Goal: Task Accomplishment & Management: Manage account settings

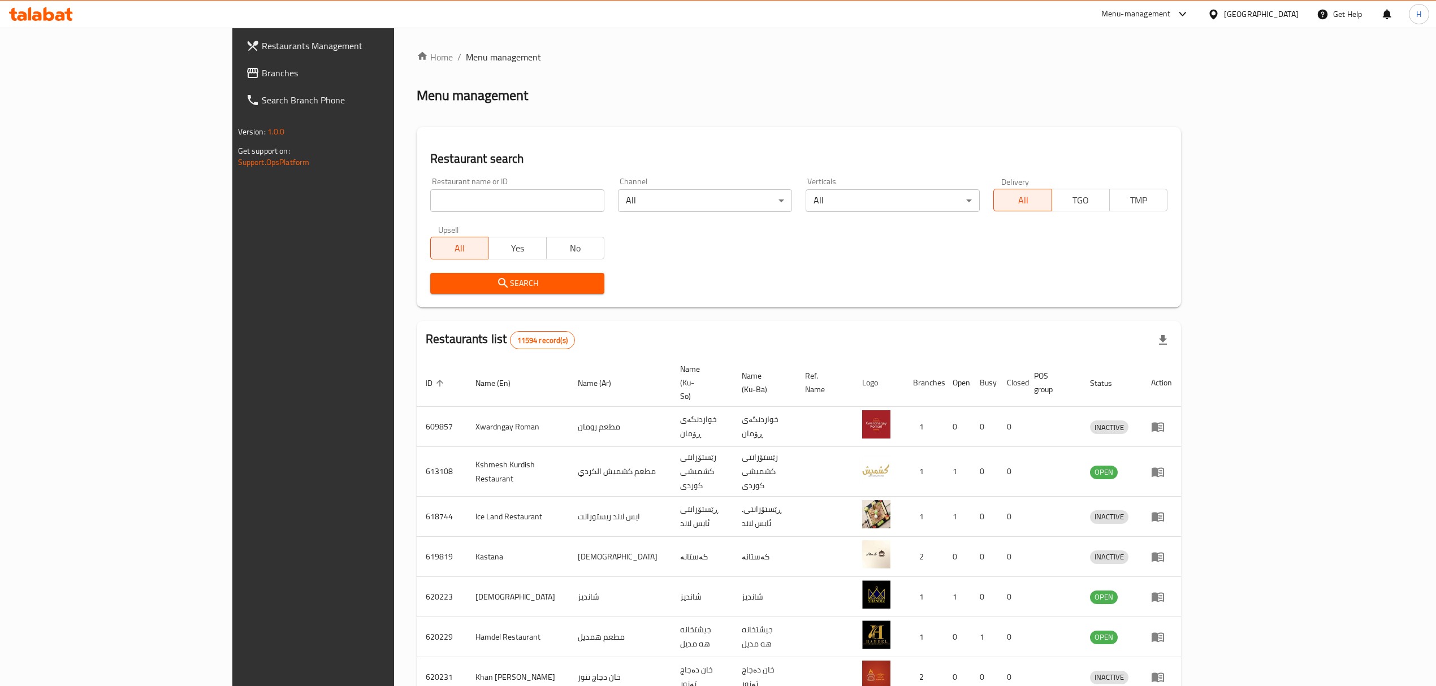
click at [433, 204] on input "search" at bounding box center [517, 200] width 174 height 23
type input "hadar"
click button "Search" at bounding box center [517, 283] width 174 height 21
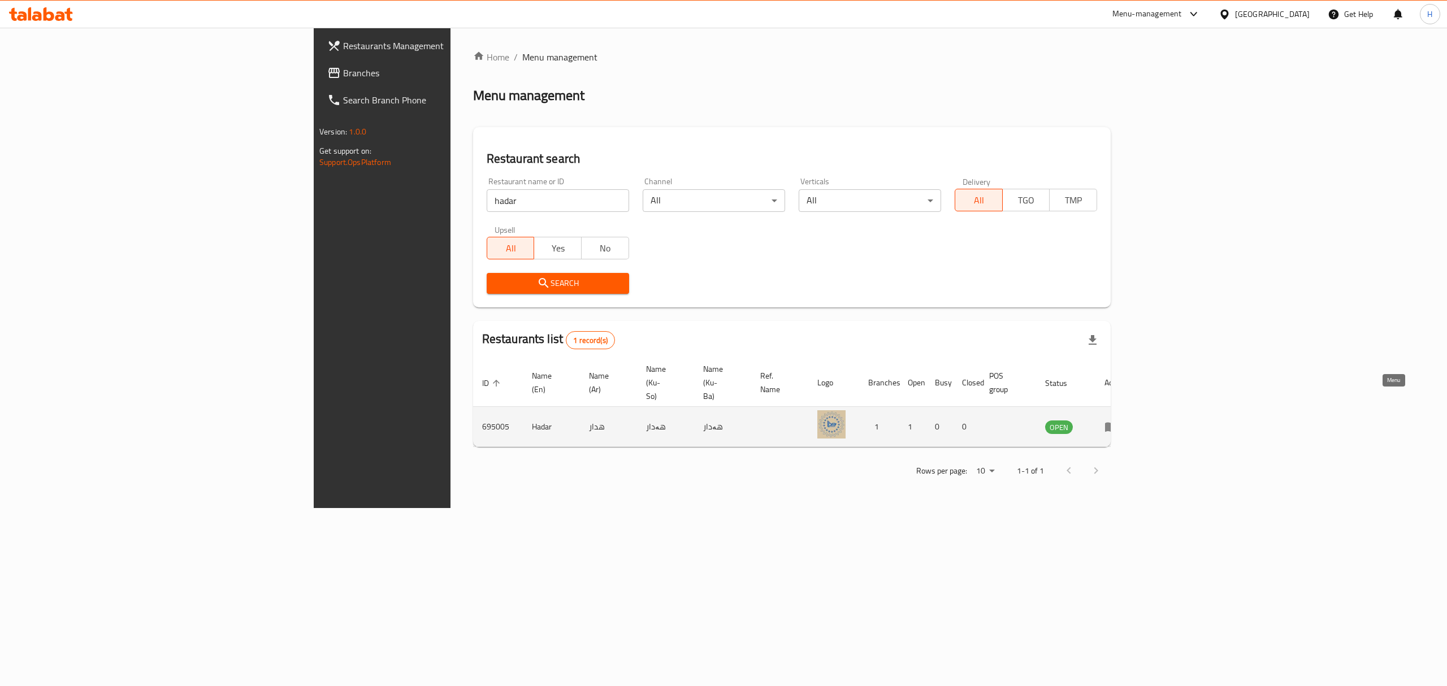
click at [1118, 420] on icon "enhanced table" at bounding box center [1112, 427] width 14 height 14
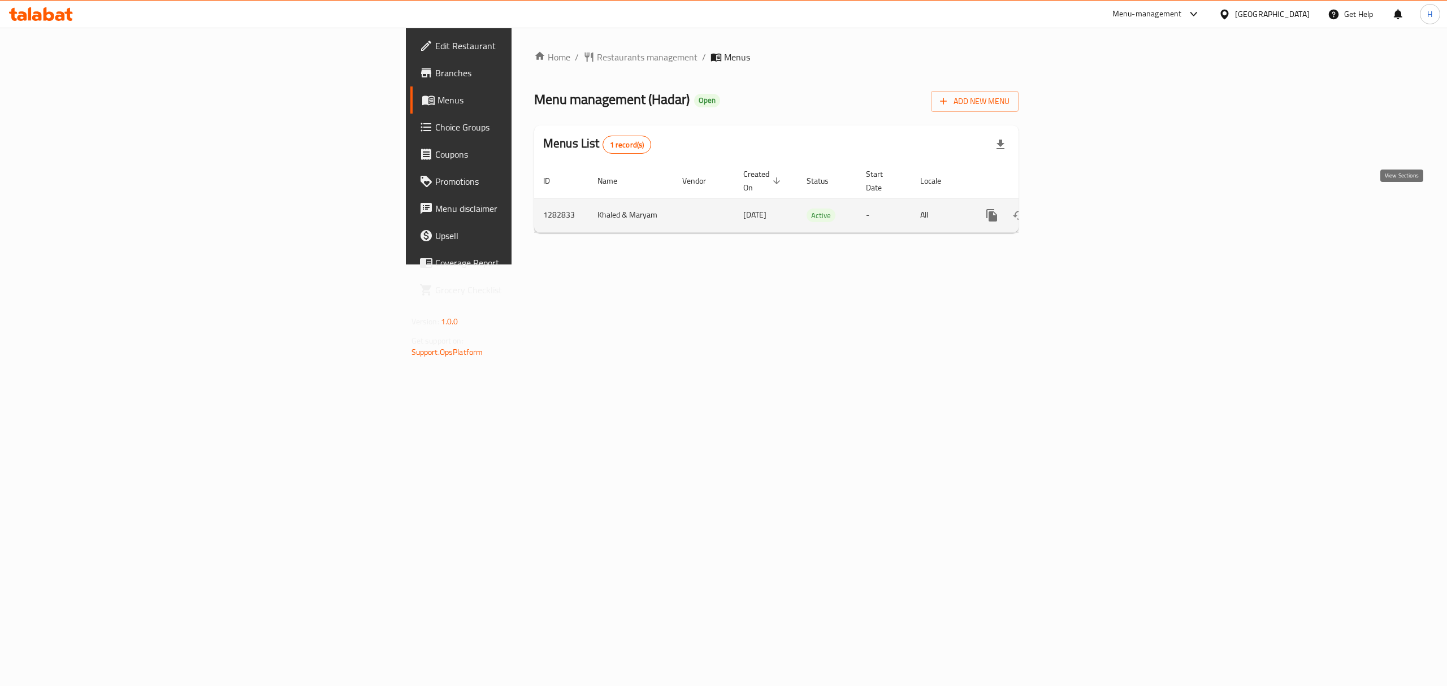
click at [1087, 204] on link "enhanced table" at bounding box center [1073, 215] width 27 height 27
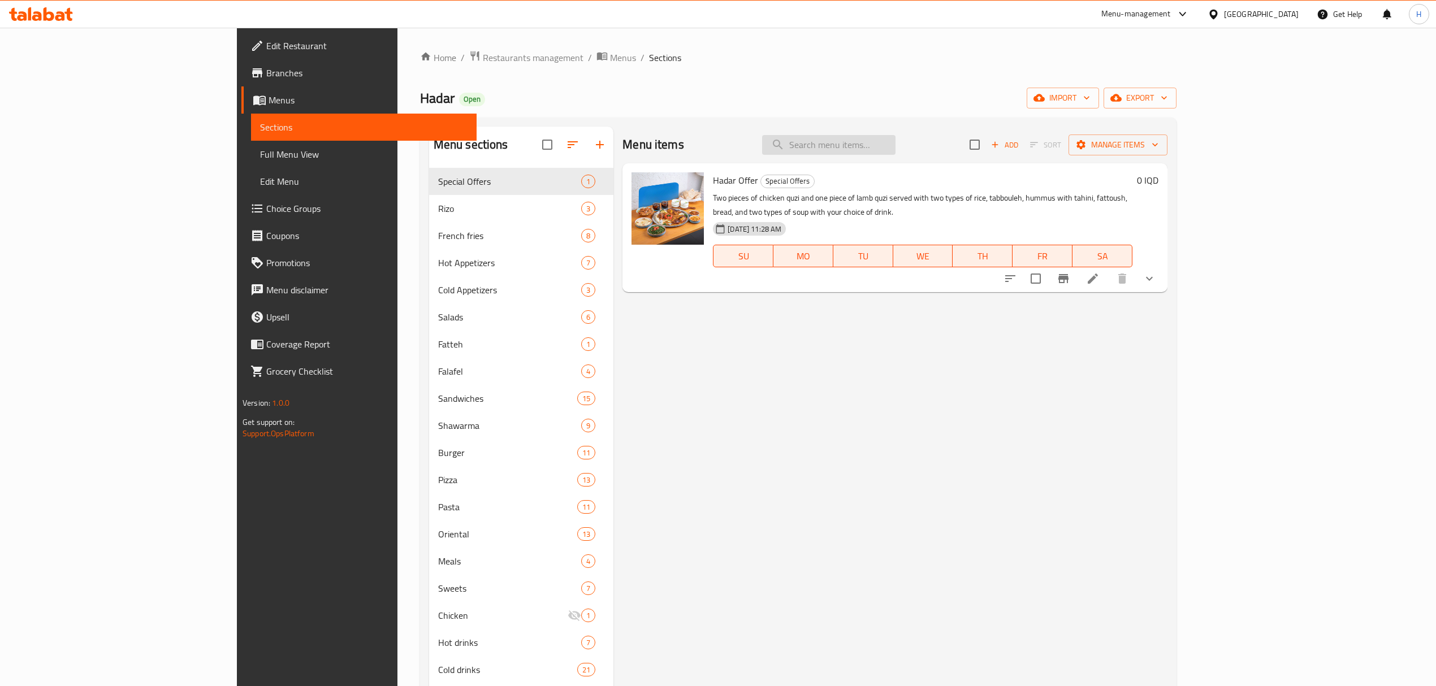
click at [896, 149] on input "search" at bounding box center [828, 145] width 133 height 20
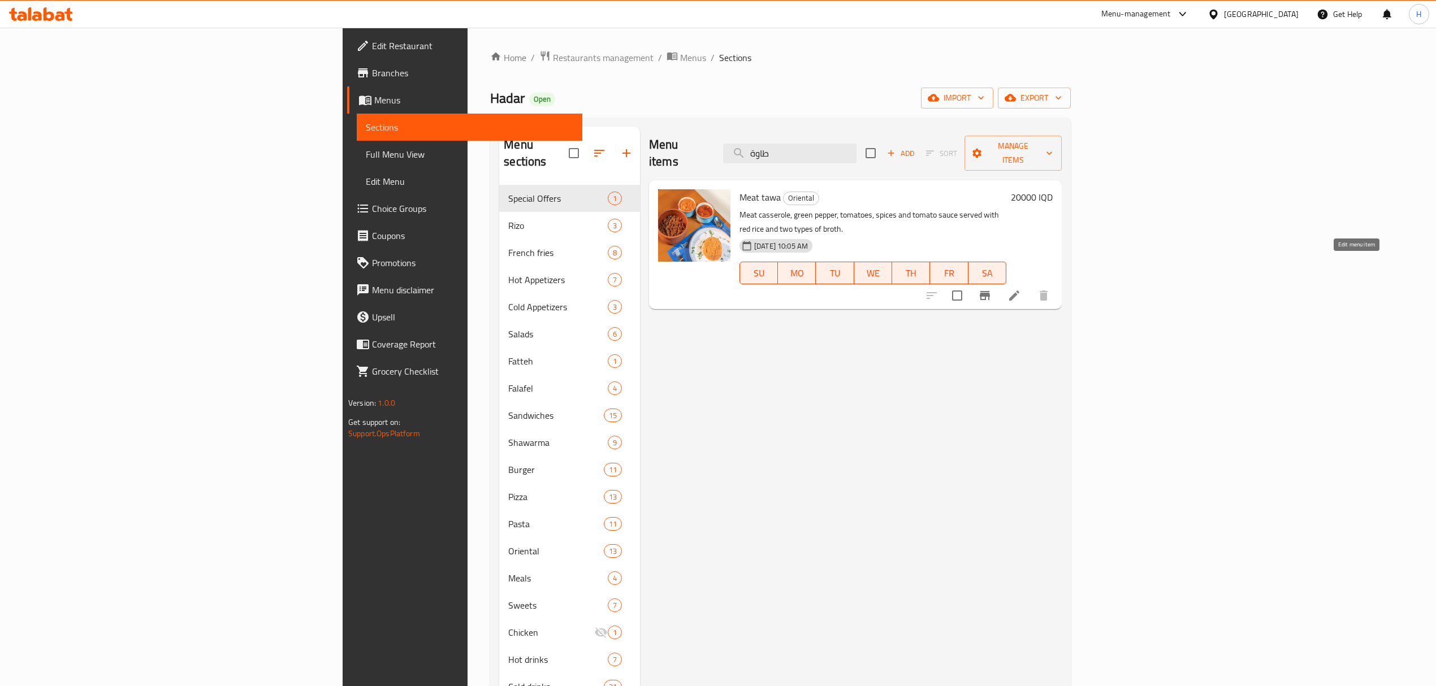
type input "طاوة"
click at [1021, 289] on icon at bounding box center [1015, 296] width 14 height 14
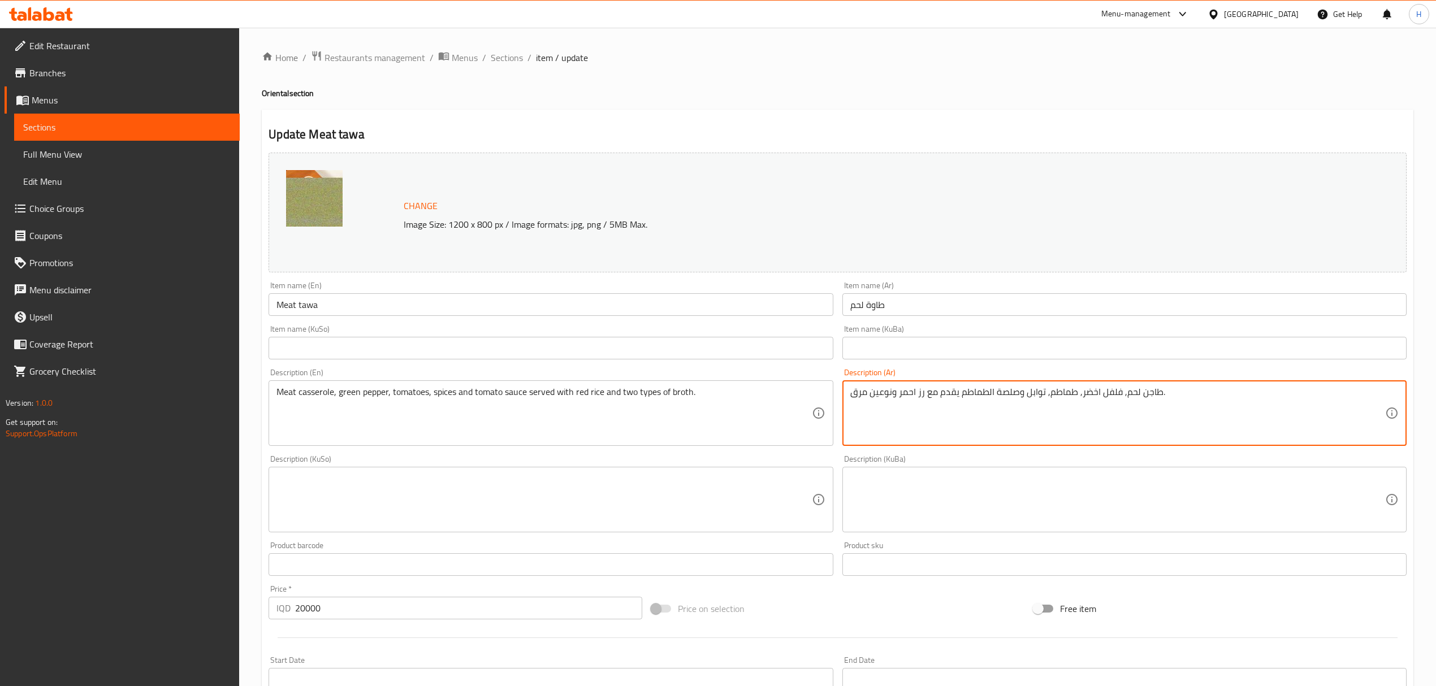
drag, startPoint x: 958, startPoint y: 394, endPoint x: 689, endPoint y: 394, distance: 269.1
type textarea "طاجن لحم, فلفل اخضر, طماطم, توابل وصلصة الطماطم ."
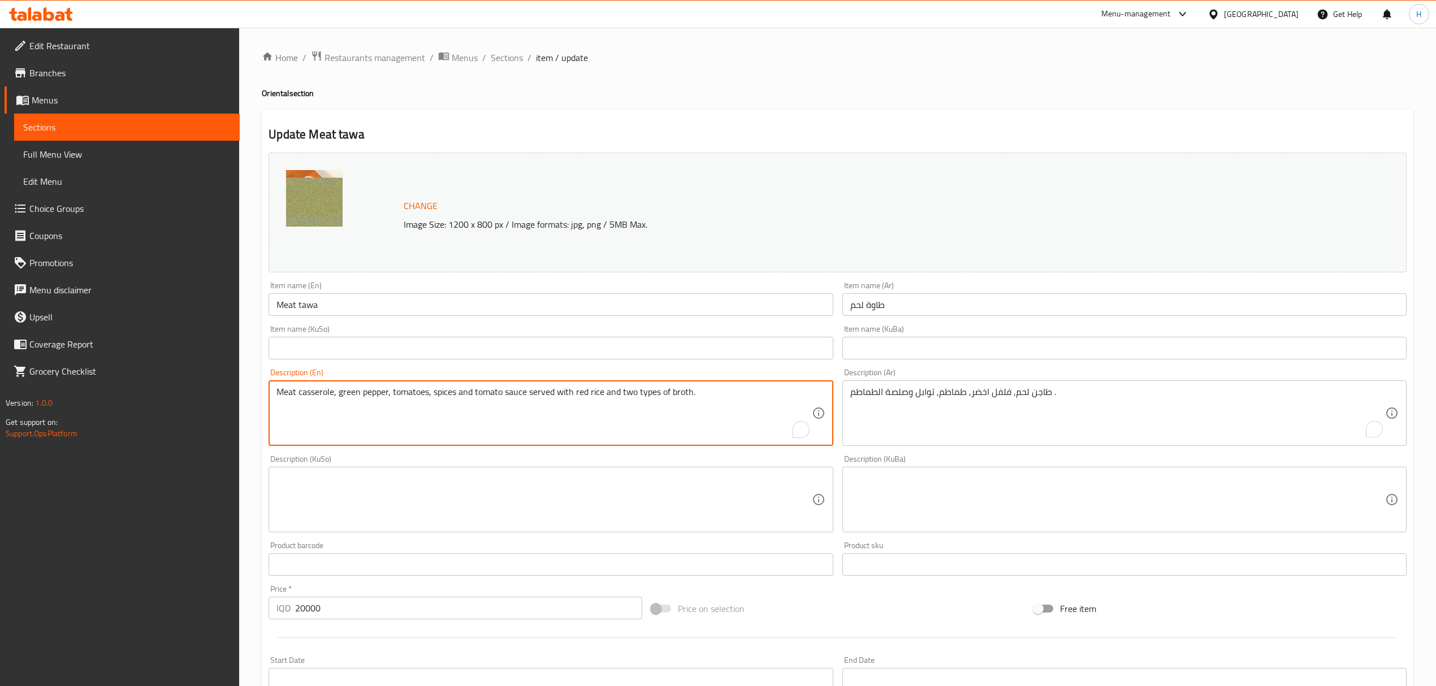
drag, startPoint x: 527, startPoint y: 390, endPoint x: 711, endPoint y: 394, distance: 184.4
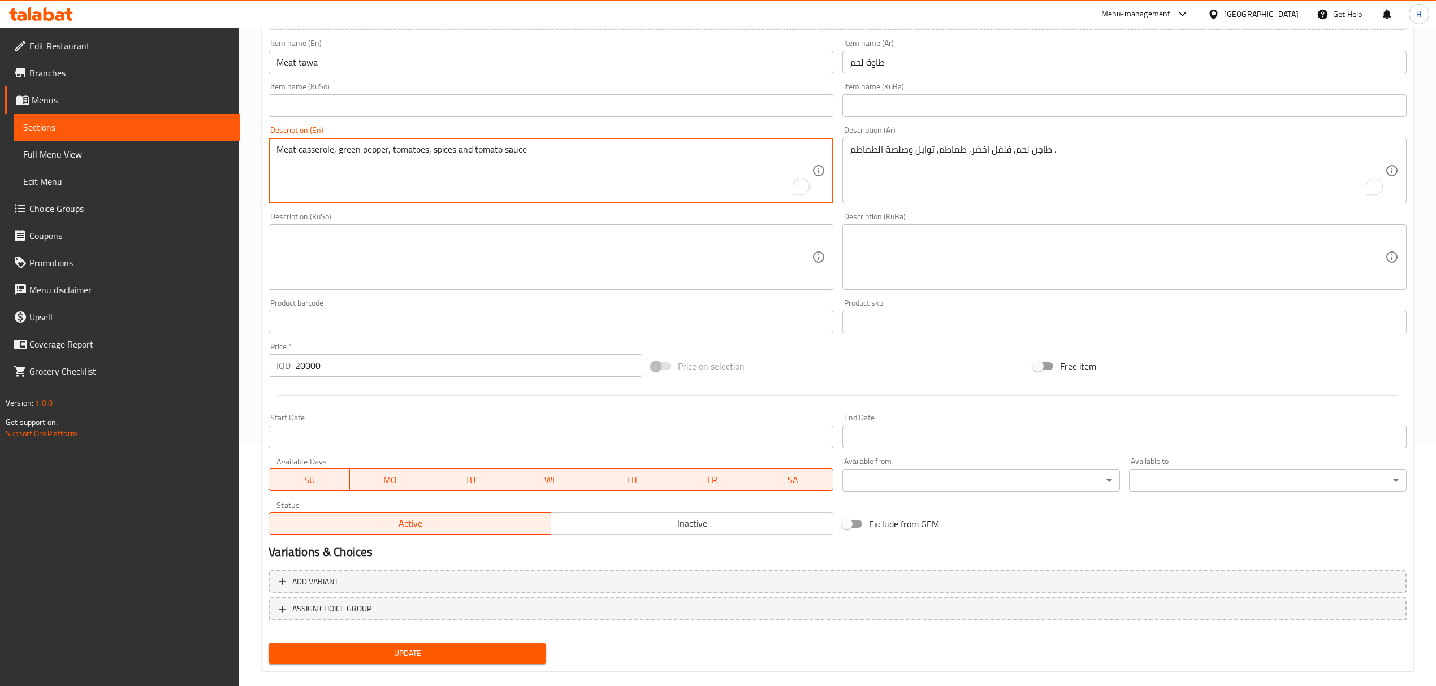
scroll to position [258, 0]
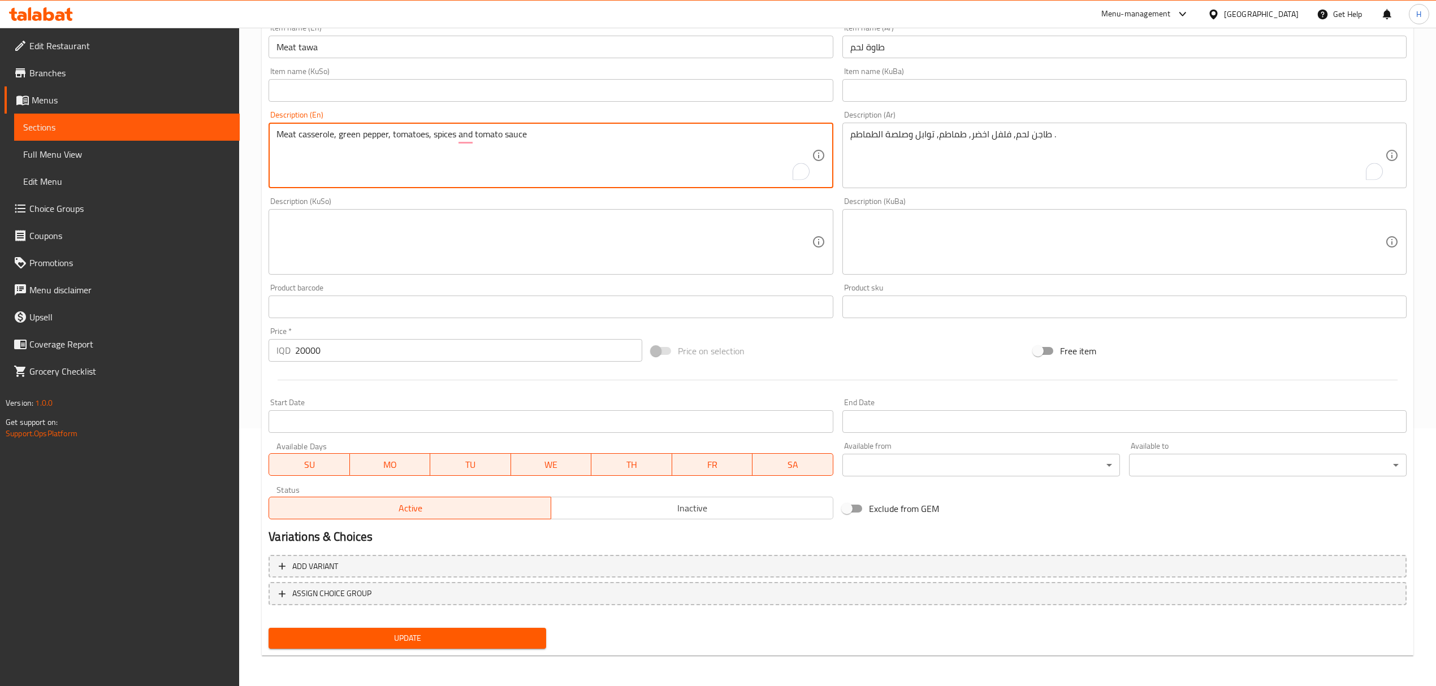
type textarea "Meat casserole, green pepper, tomatoes, spices and tomato sauce"
click at [471, 645] on button "Update" at bounding box center [408, 638] width 278 height 21
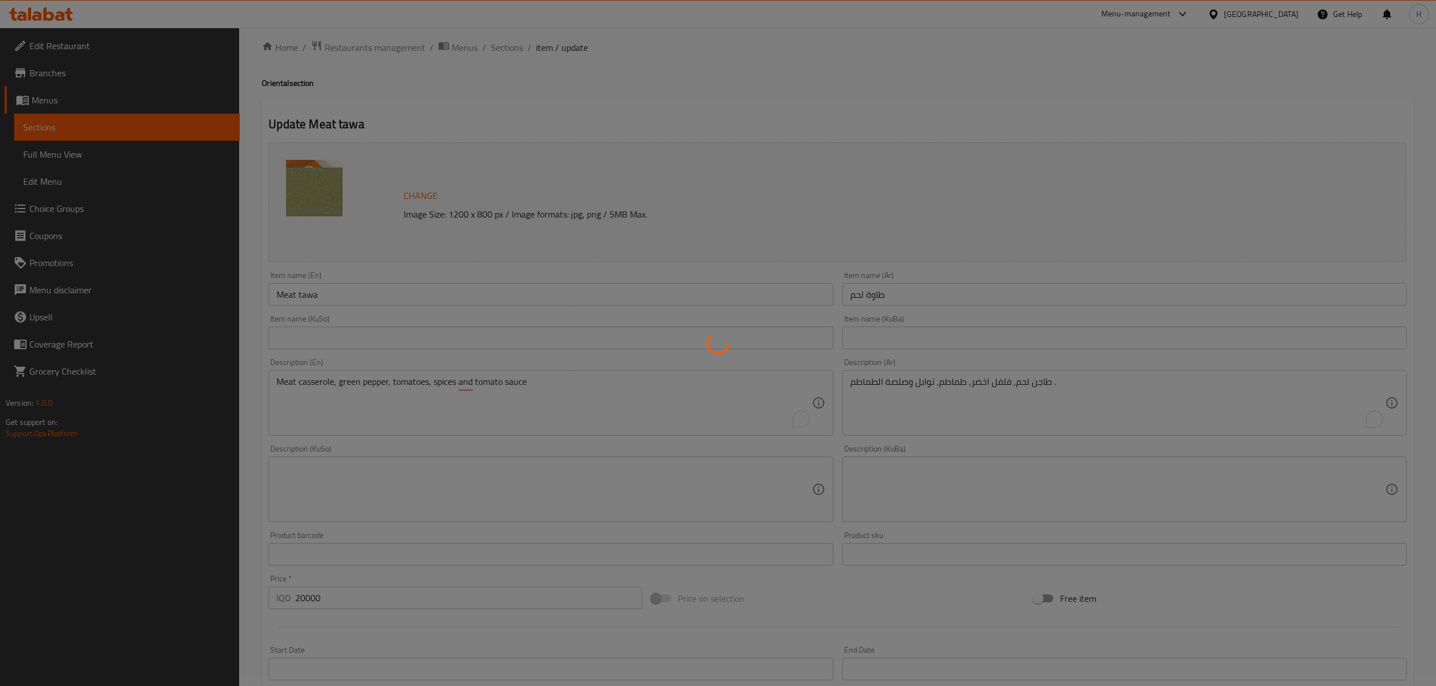
scroll to position [0, 0]
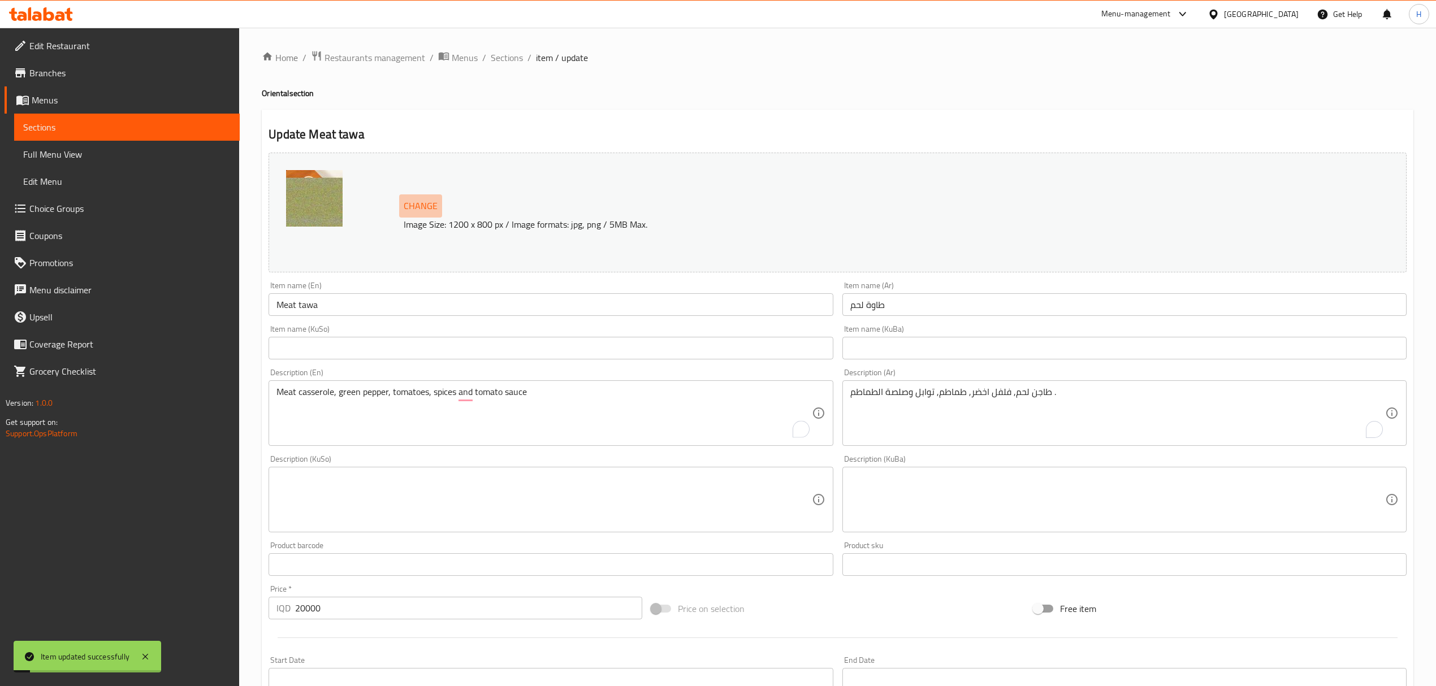
click at [426, 200] on span "Change" at bounding box center [421, 206] width 34 height 16
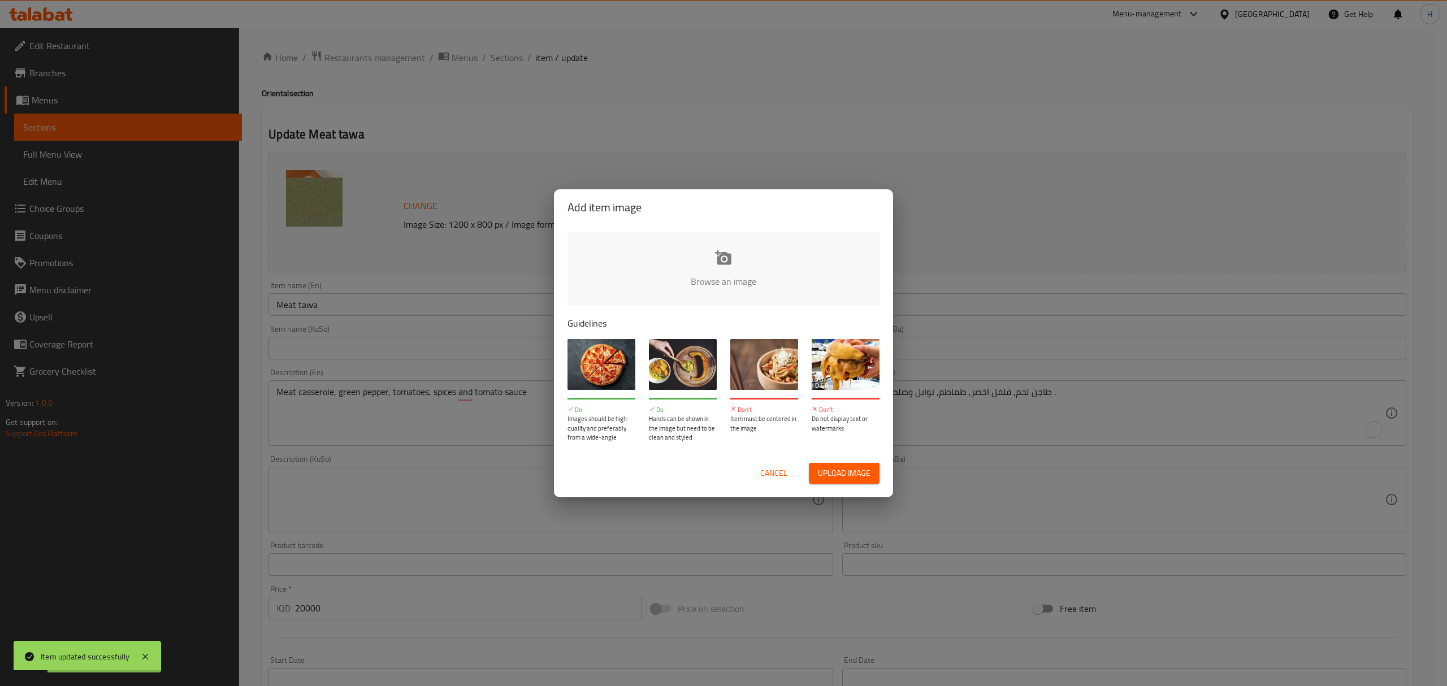
click at [790, 474] on button "Cancel" at bounding box center [774, 473] width 36 height 21
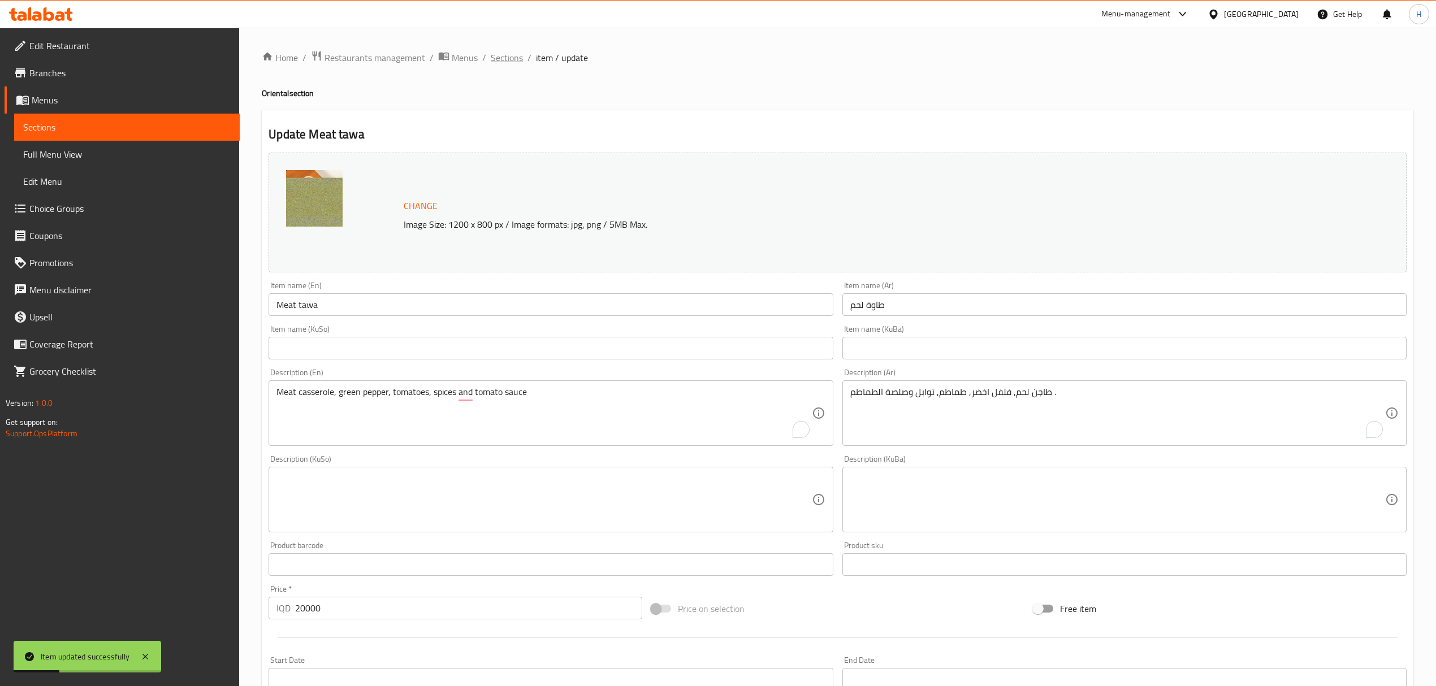
click at [503, 54] on span "Sections" at bounding box center [507, 58] width 32 height 14
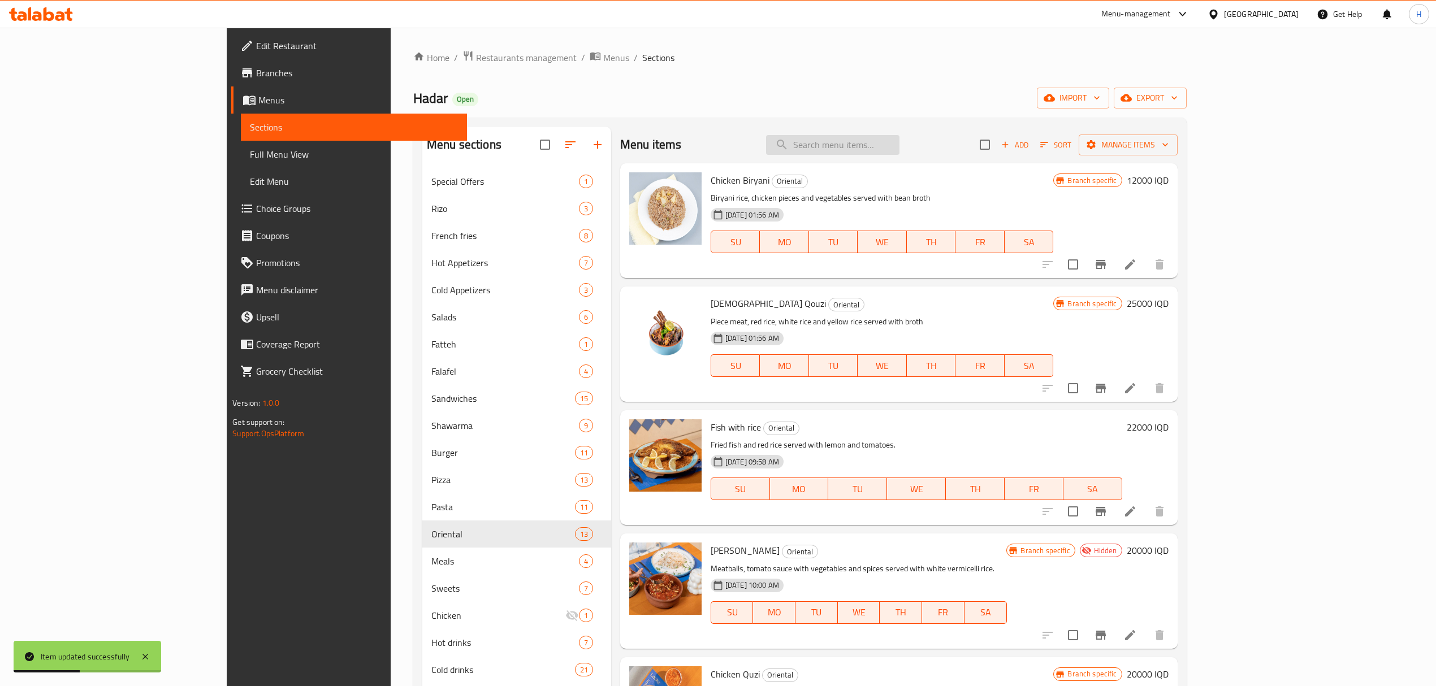
click at [900, 142] on input "search" at bounding box center [832, 145] width 133 height 20
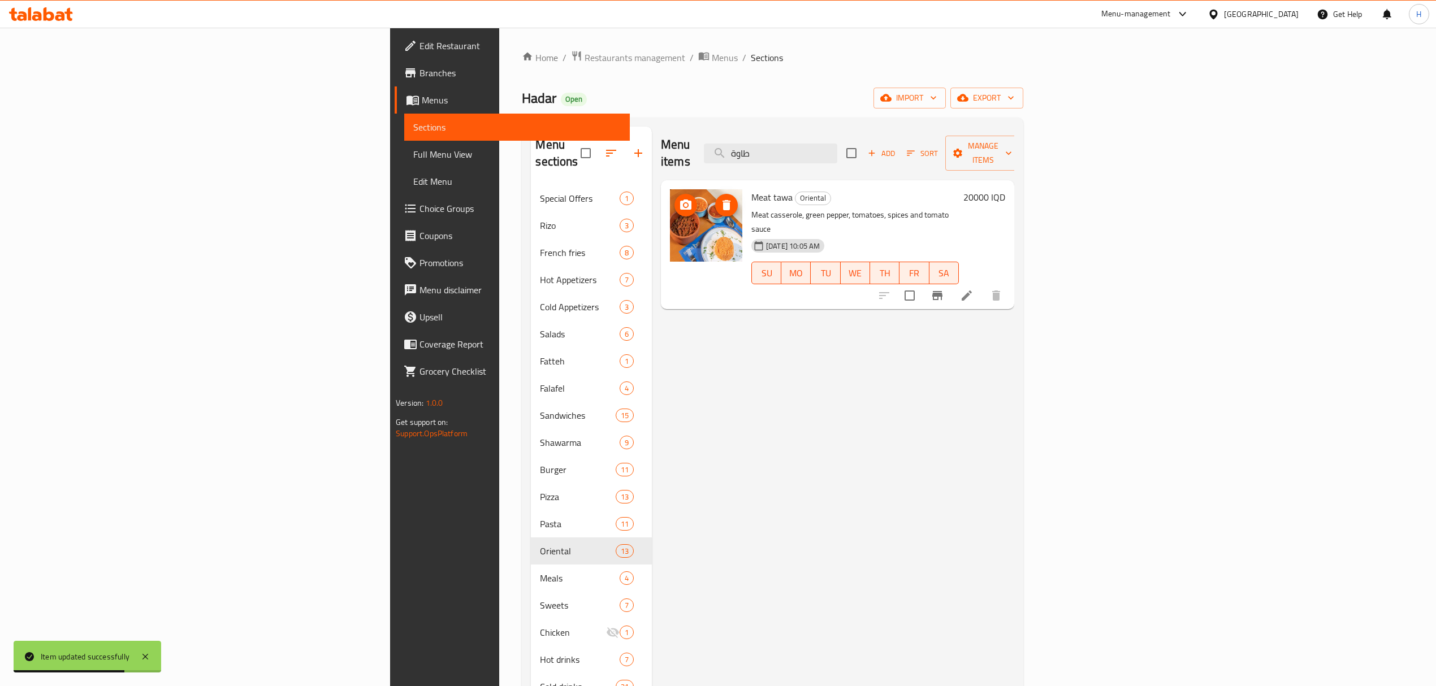
type input "طاوة"
drag, startPoint x: 616, startPoint y: 223, endPoint x: 628, endPoint y: 231, distance: 14.6
click at [670, 231] on img at bounding box center [706, 225] width 72 height 72
click at [669, 308] on div "Menu items طاوة Add Sort Manage items Meat tawa Oriental Meat casserole, green …" at bounding box center [833, 470] width 362 height 686
click at [697, 104] on div "Hadar Open import export" at bounding box center [772, 98] width 501 height 21
